Goal: Task Accomplishment & Management: Manage account settings

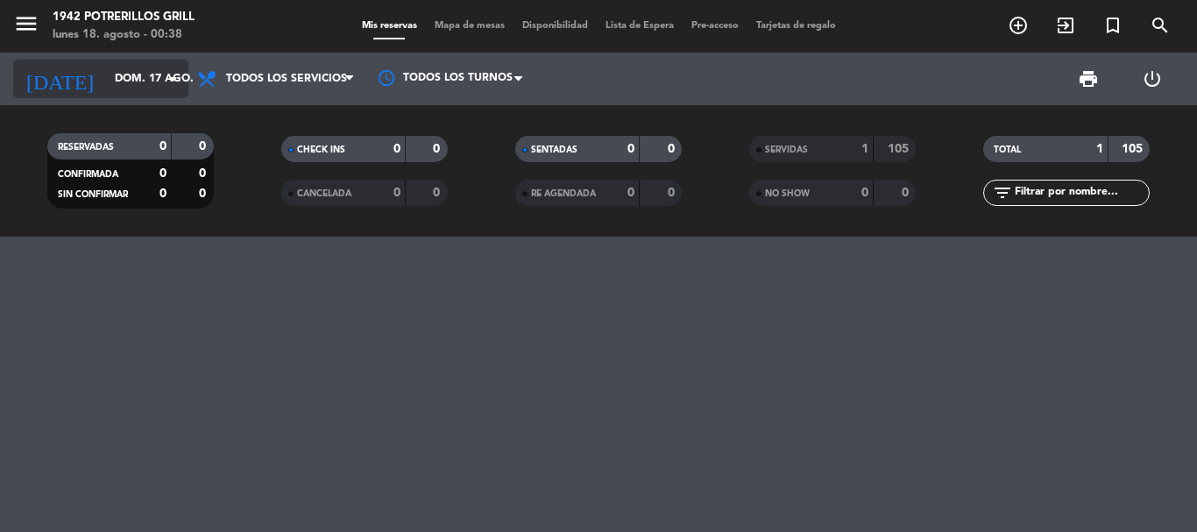
click at [174, 72] on icon "arrow_drop_down" at bounding box center [173, 78] width 21 height 21
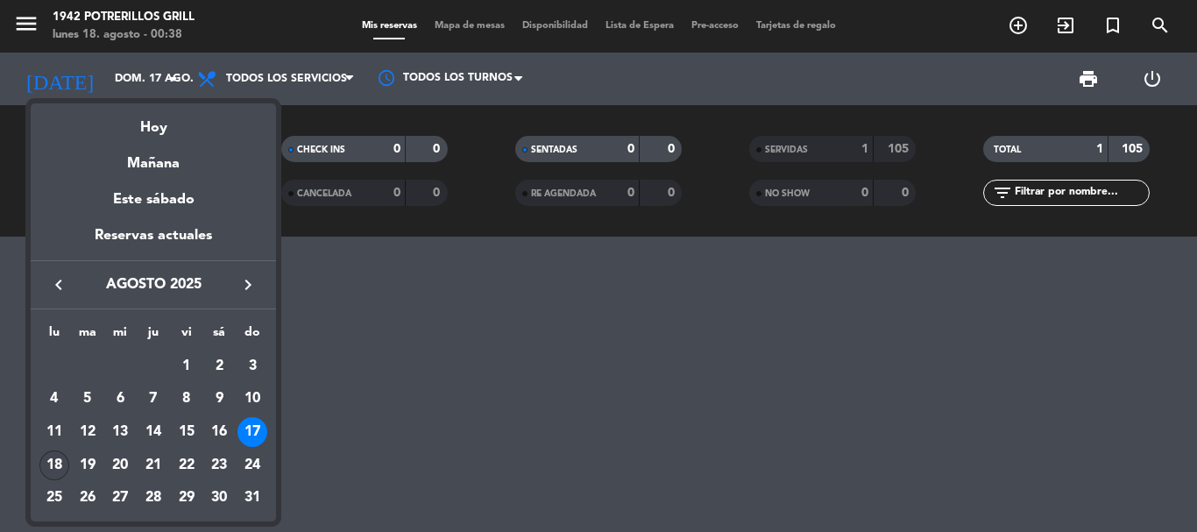
click at [50, 460] on div "18" at bounding box center [54, 466] width 30 height 30
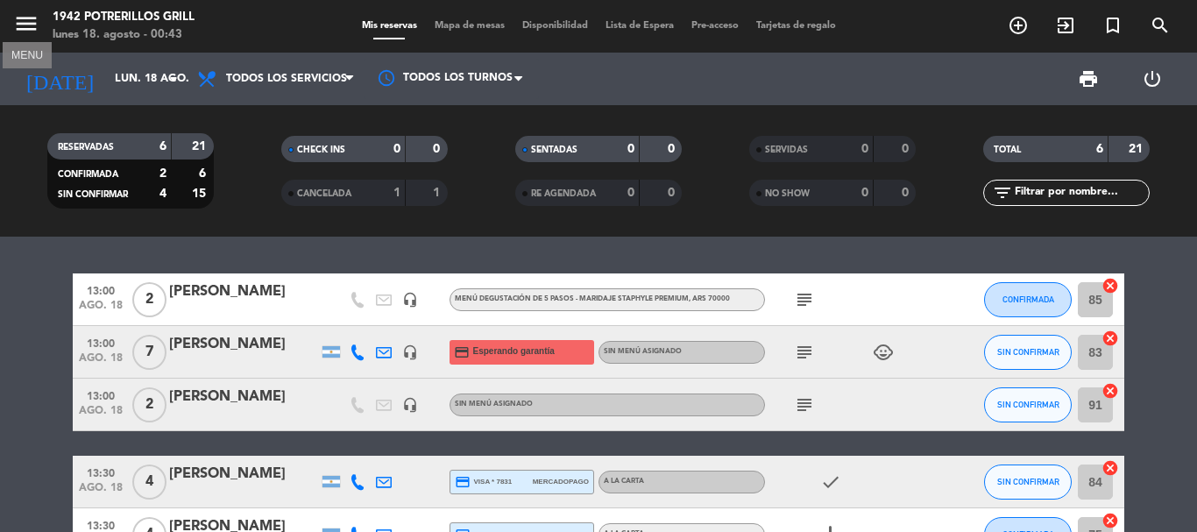
click at [32, 25] on icon "menu" at bounding box center [26, 24] width 26 height 26
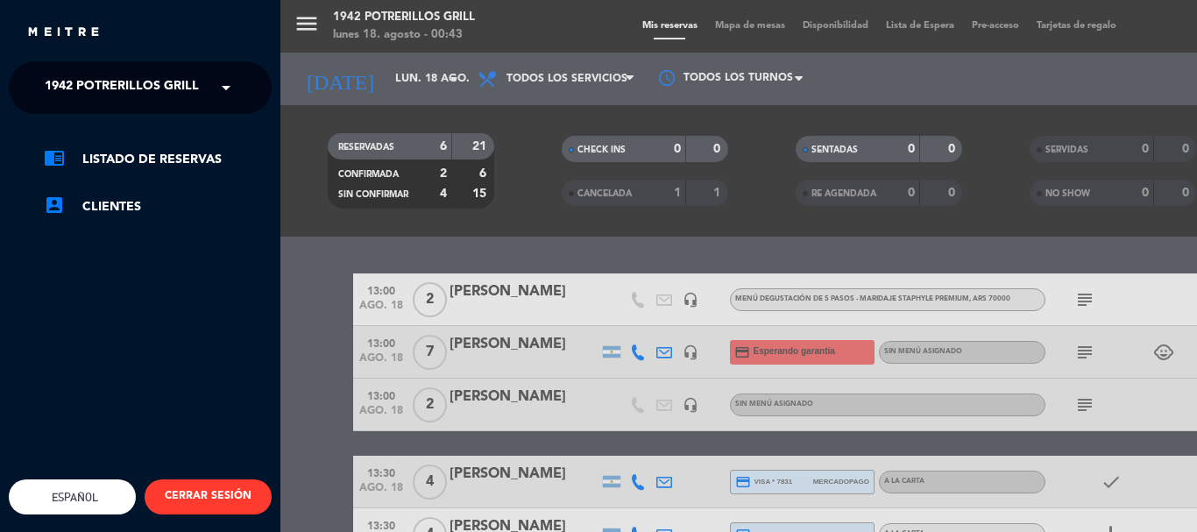
click at [221, 92] on span at bounding box center [231, 87] width 30 height 37
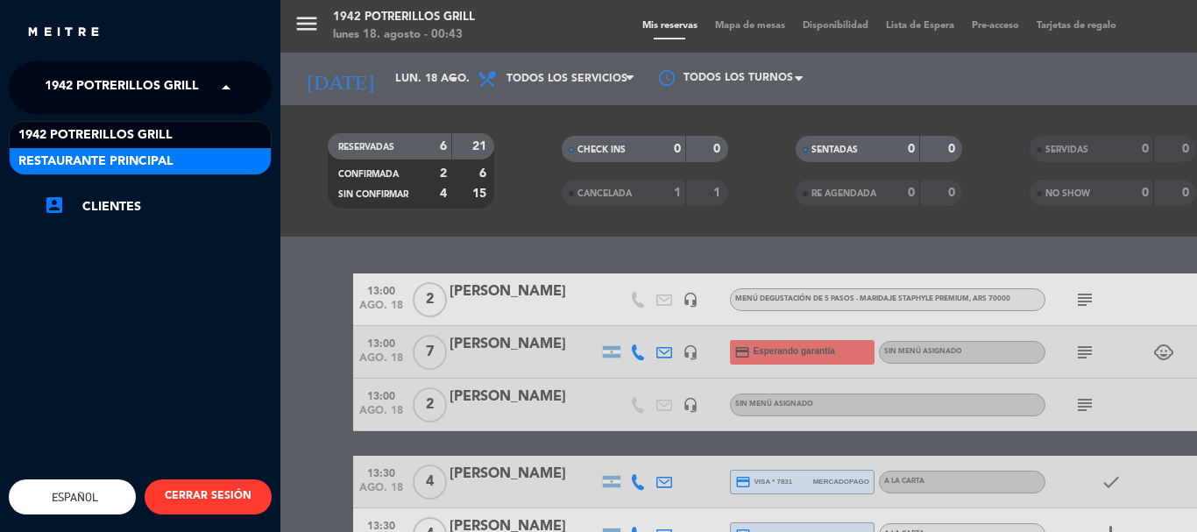
click at [160, 153] on span "Restaurante Principal" at bounding box center [95, 162] width 155 height 20
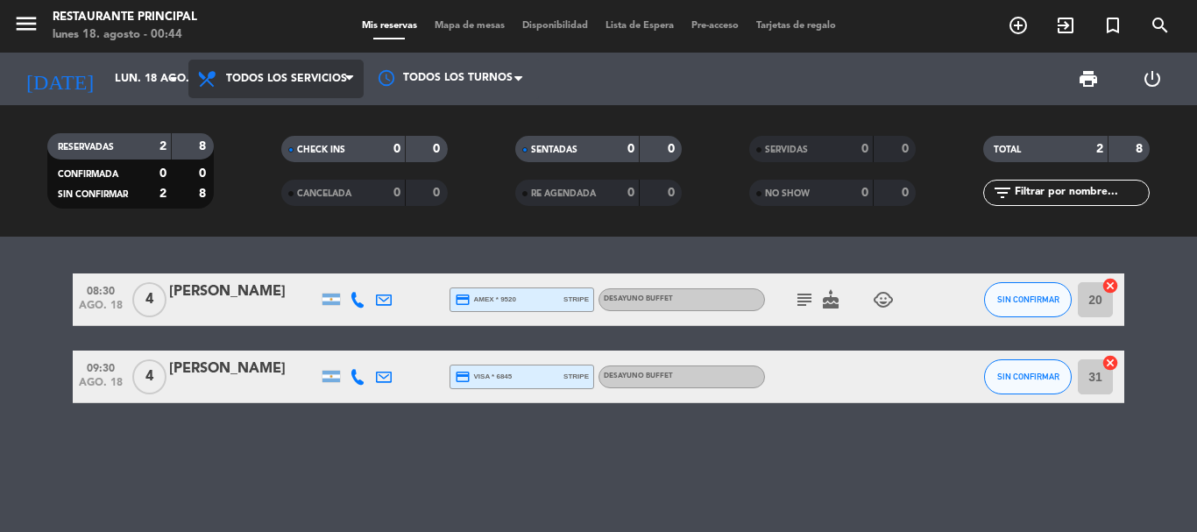
click at [344, 82] on span "Todos los servicios" at bounding box center [286, 79] width 121 height 12
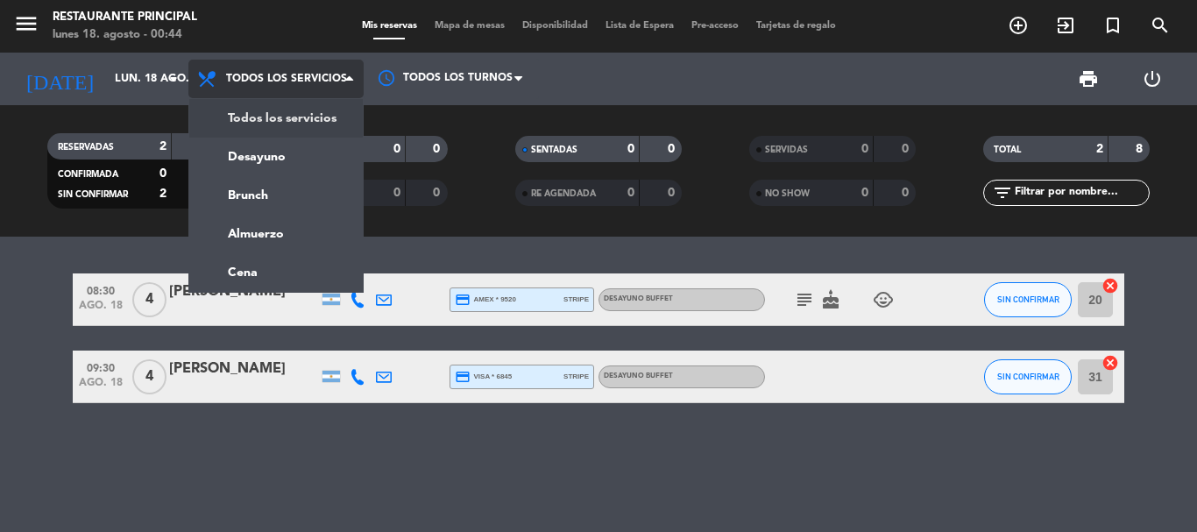
click at [293, 114] on div "menu Restaurante Principal [DATE] 18. agosto - 00:44 Mis reservas Mapa de mesas…" at bounding box center [598, 118] width 1197 height 237
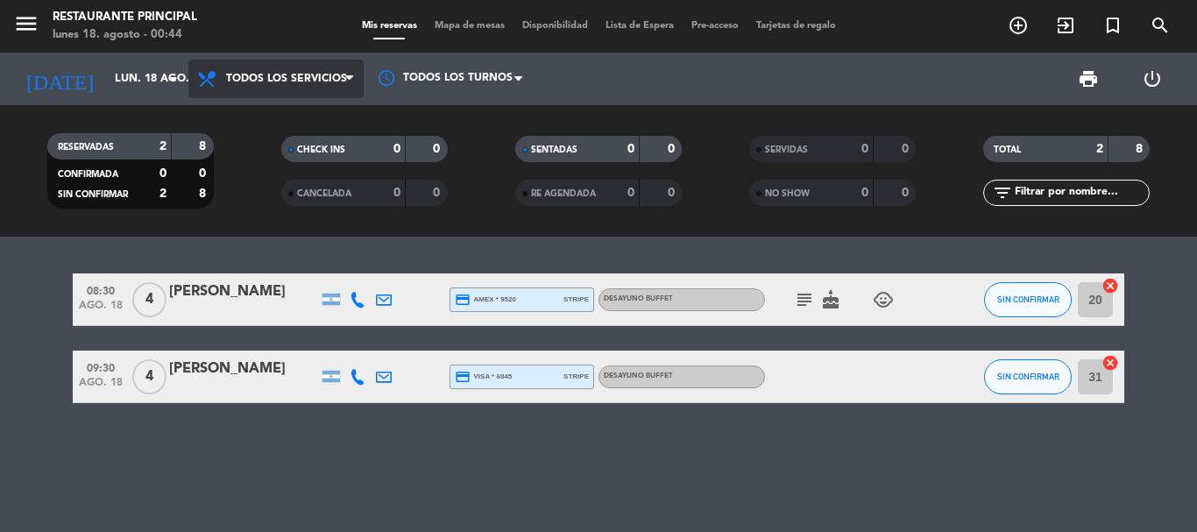
click at [355, 76] on span at bounding box center [354, 79] width 18 height 17
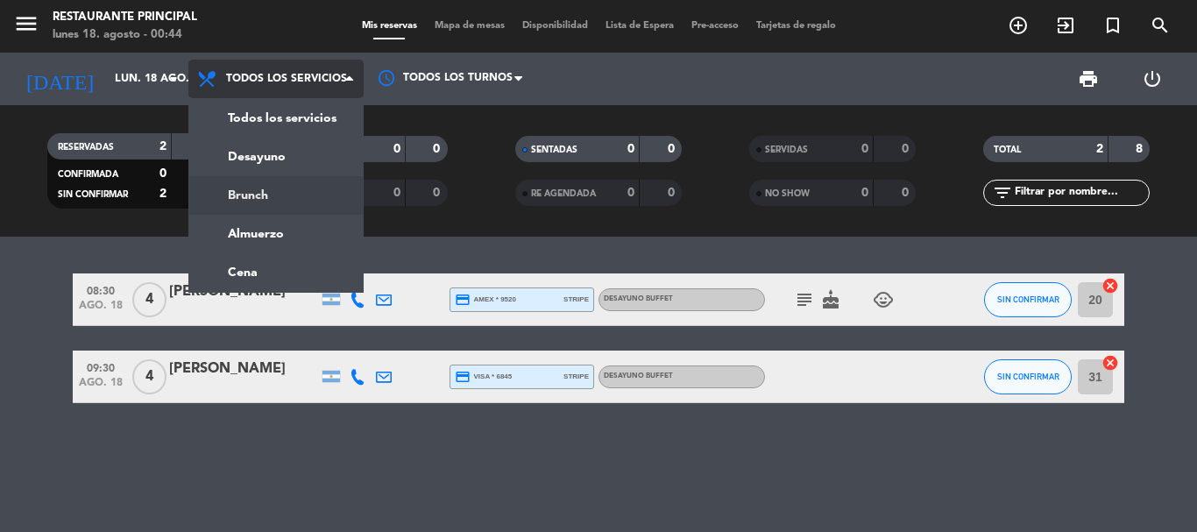
click at [296, 185] on div "menu Restaurante Principal [DATE] 18. agosto - 00:44 Mis reservas Mapa de mesas…" at bounding box center [598, 118] width 1197 height 237
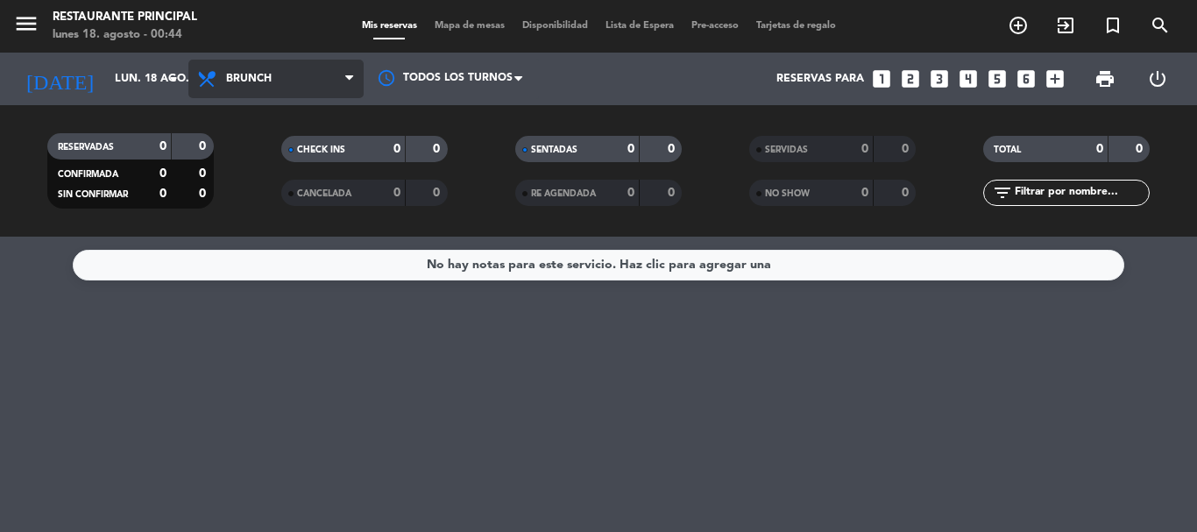
click at [351, 81] on icon at bounding box center [349, 79] width 8 height 14
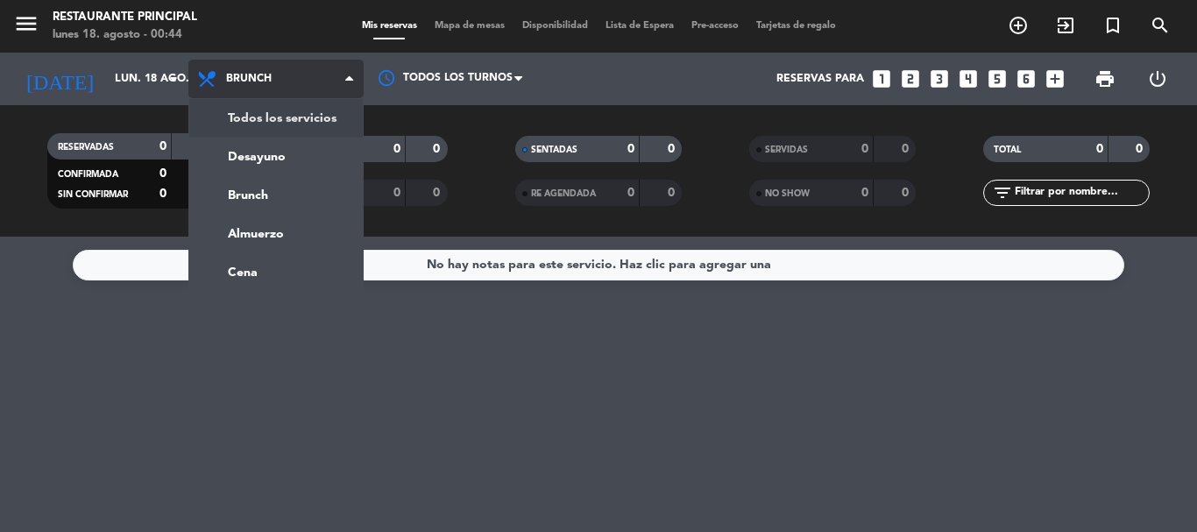
click at [327, 114] on div "menu Restaurante Principal [DATE] 18. agosto - 00:44 Mis reservas Mapa de mesas…" at bounding box center [598, 118] width 1197 height 237
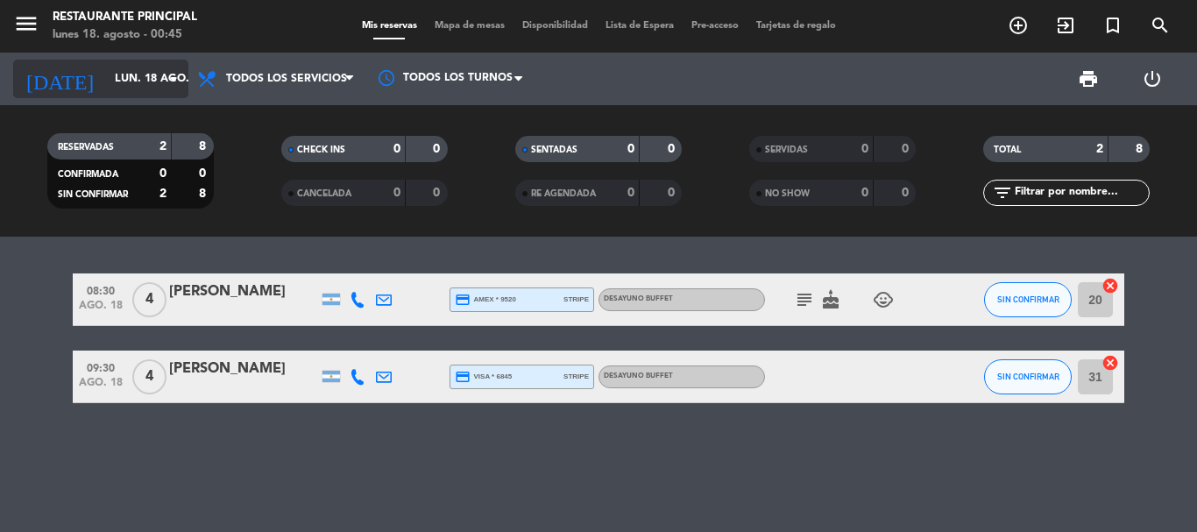
click at [166, 79] on icon "arrow_drop_down" at bounding box center [173, 78] width 21 height 21
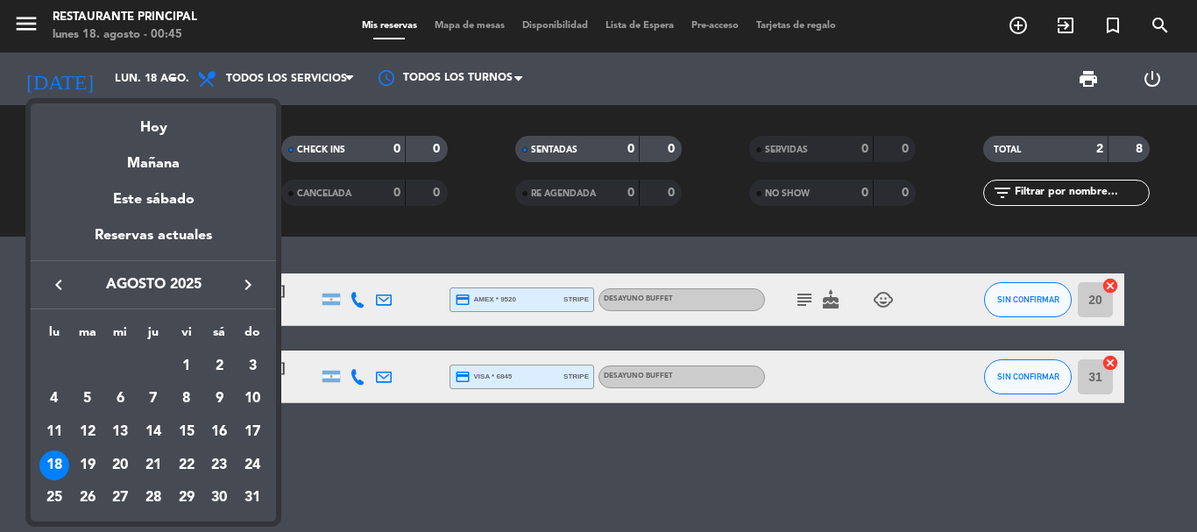
click at [55, 492] on div "25" at bounding box center [54, 499] width 30 height 30
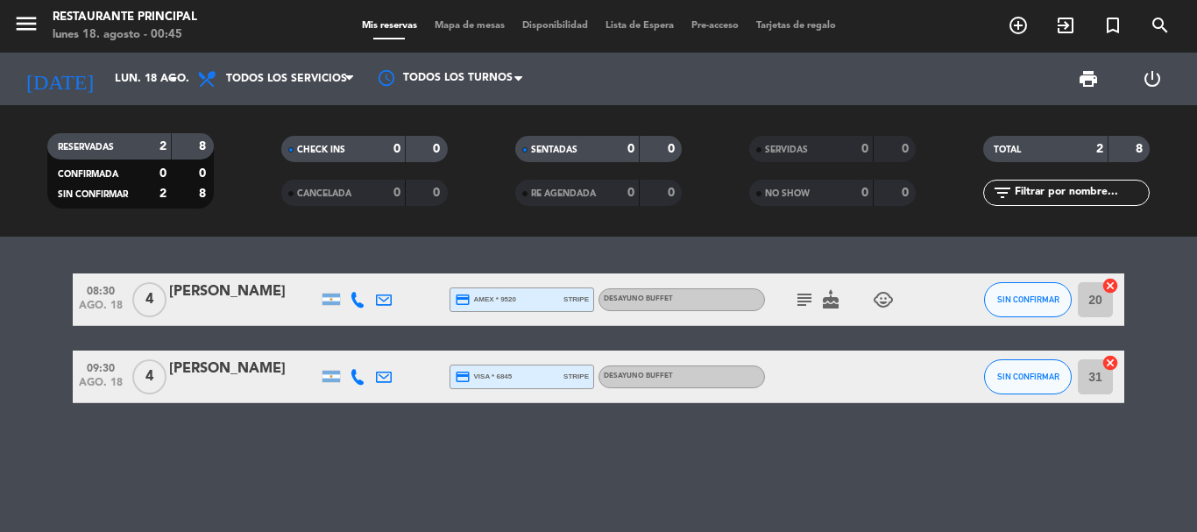
type input "lun. 25 ago."
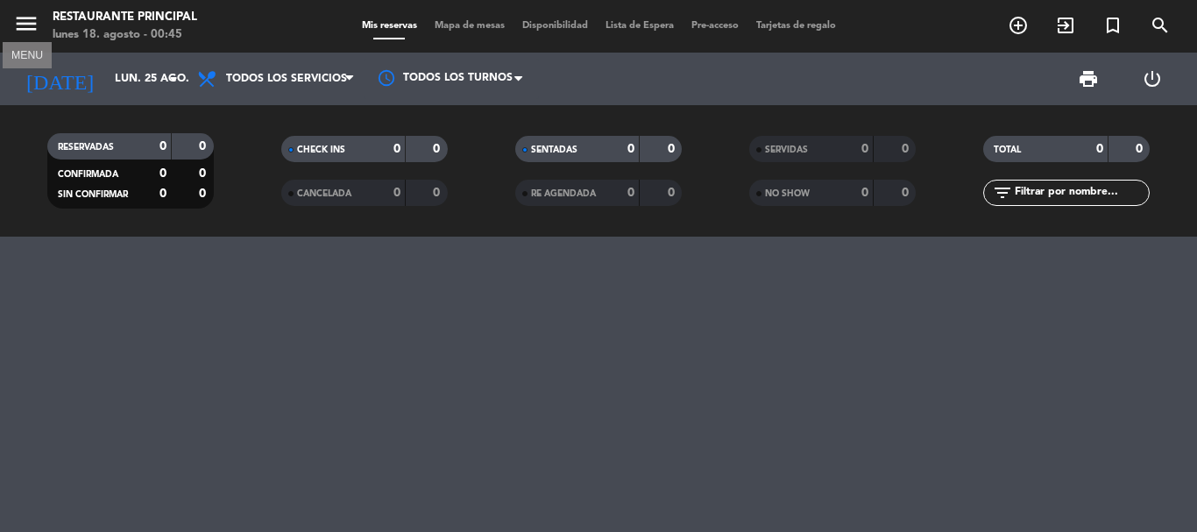
click at [20, 23] on icon "menu" at bounding box center [26, 24] width 26 height 26
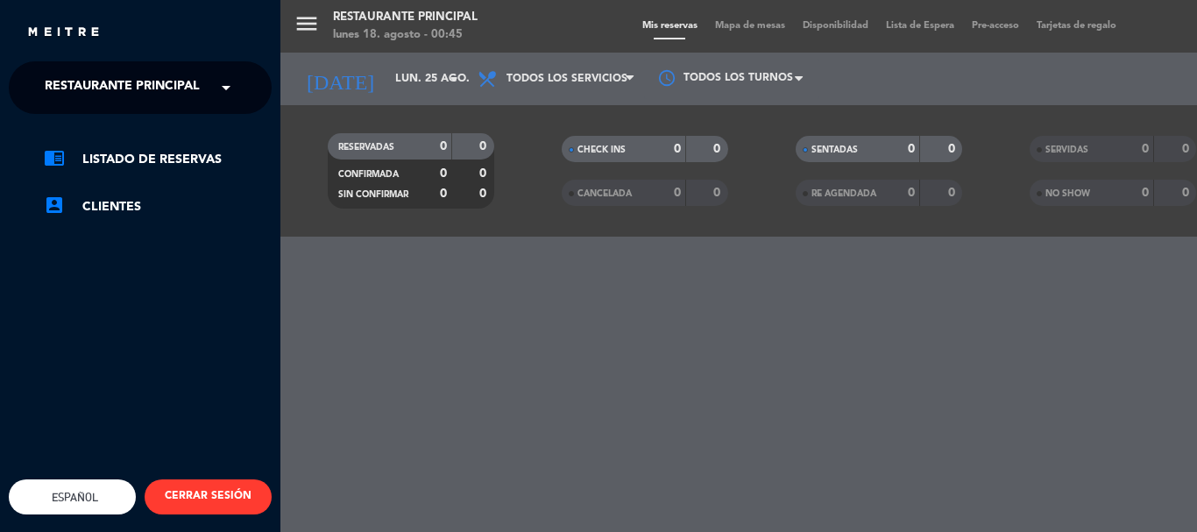
click at [226, 91] on span at bounding box center [231, 87] width 30 height 37
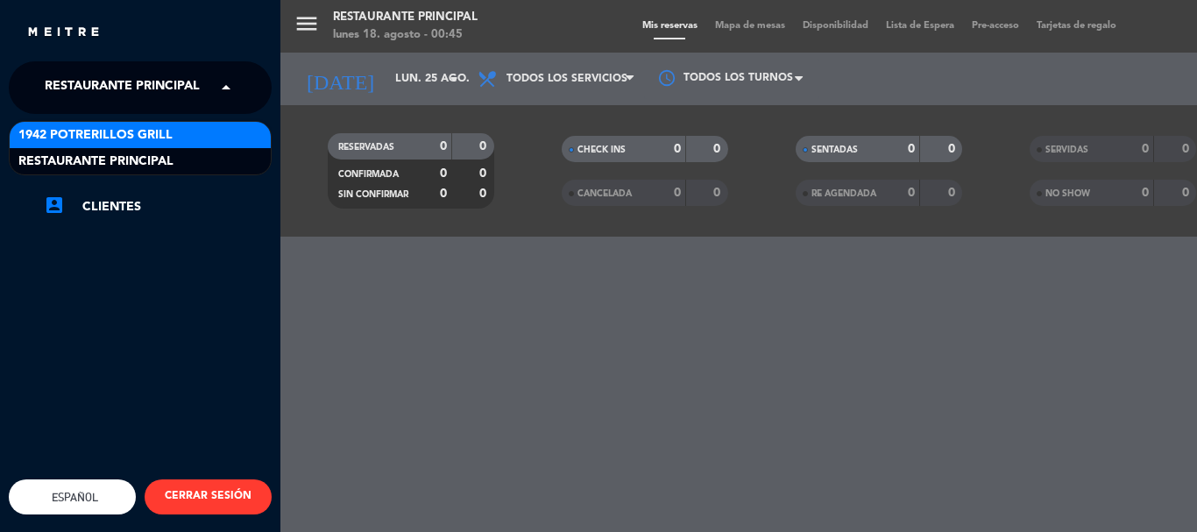
click at [171, 133] on span "1942 Potrerillos Grill" at bounding box center [95, 135] width 154 height 20
